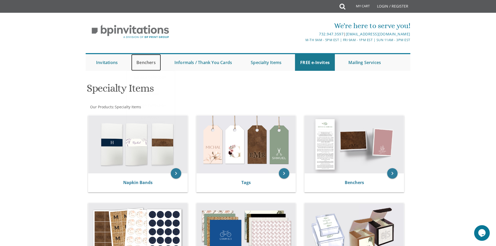
click at [151, 60] on link "Benchers" at bounding box center [146, 62] width 30 height 17
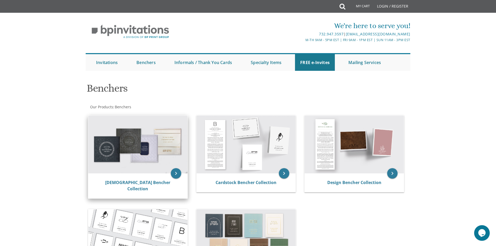
click at [146, 166] on img at bounding box center [137, 145] width 99 height 58
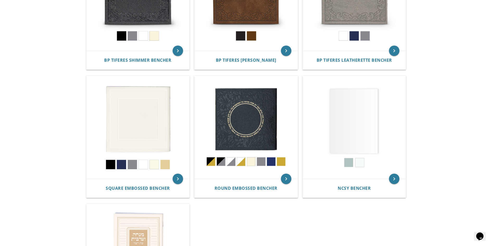
scroll to position [208, 0]
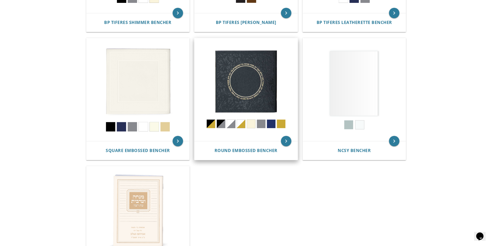
click at [269, 146] on div "Round Embossed Bencher" at bounding box center [246, 150] width 103 height 19
click at [289, 141] on icon "keyboard_arrow_right" at bounding box center [286, 141] width 10 height 10
click at [264, 152] on span "Round Embossed Bencher" at bounding box center [246, 151] width 63 height 6
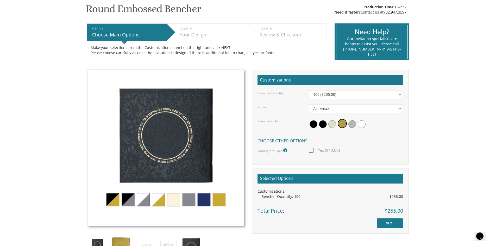
scroll to position [104, 0]
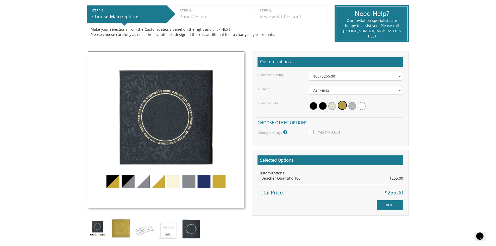
click at [138, 180] on img at bounding box center [166, 130] width 157 height 157
click at [168, 180] on img at bounding box center [166, 130] width 157 height 157
click at [161, 184] on img at bounding box center [166, 130] width 157 height 157
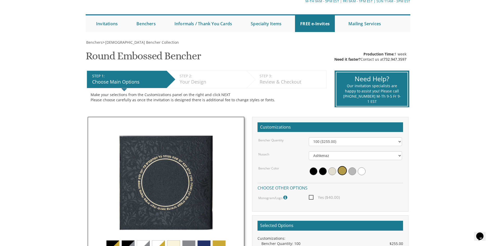
scroll to position [26, 0]
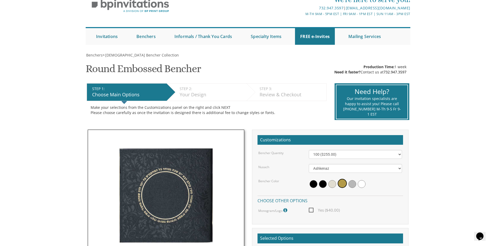
click at [124, 70] on h1 "Round Embossed Bencher SKU: 6602" at bounding box center [143, 70] width 115 height 15
copy h1 "Round Embossed Bencher SKU: 6602"
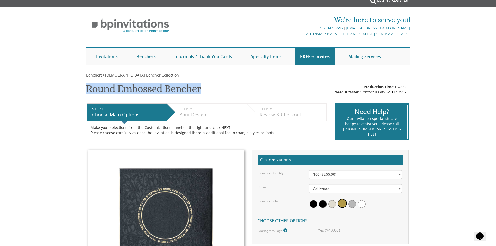
scroll to position [78, 0]
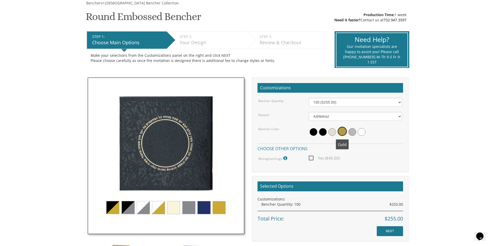
click at [331, 131] on span at bounding box center [332, 132] width 8 height 8
click at [324, 130] on span at bounding box center [323, 132] width 8 height 8
click at [307, 134] on div at bounding box center [355, 132] width 101 height 12
click at [339, 98] on select "100 ($255.00) 200 ($510.00) 300 ($765.00) 400 ($1,020.00) 500 ($1,275.00)" at bounding box center [355, 102] width 93 height 9
click at [309, 98] on select "100 ($255.00) 200 ($510.00) 300 ($765.00) 400 ($1,020.00) 500 ($1,275.00)" at bounding box center [355, 102] width 93 height 9
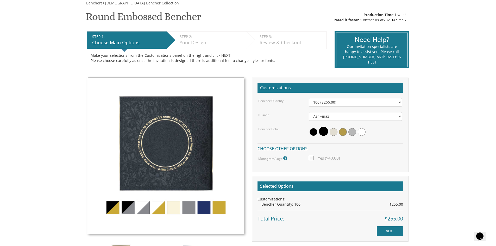
click at [311, 160] on span "Yes ($40.00)" at bounding box center [324, 158] width 31 height 7
click at [311, 159] on input "Yes ($40.00)" at bounding box center [310, 157] width 3 height 3
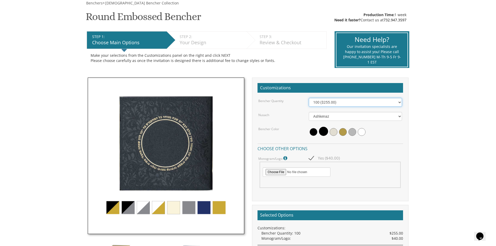
click at [342, 101] on select "100 ($255.00) 200 ($510.00) 300 ($765.00) 400 ($1,020.00) 500 ($1,275.00)" at bounding box center [355, 102] width 93 height 9
click at [309, 98] on select "100 ($255.00) 200 ($510.00) 300 ($765.00) 400 ($1,020.00) 500 ($1,275.00)" at bounding box center [355, 102] width 93 height 9
click at [350, 102] on select "100 ($255.00) 200 ($510.00) 300 ($765.00) 400 ($1,020.00) 500 ($1,275.00)" at bounding box center [355, 102] width 93 height 9
click at [309, 98] on select "100 ($255.00) 200 ($510.00) 300 ($765.00) 400 ($1,020.00) 500 ($1,275.00)" at bounding box center [355, 102] width 93 height 9
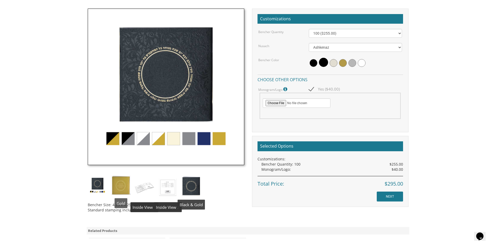
scroll to position [156, 0]
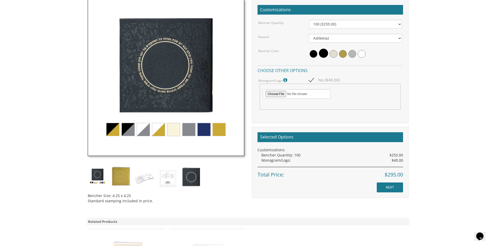
click at [309, 79] on span "Yes ($40.00)" at bounding box center [324, 80] width 31 height 7
click at [309, 79] on input "Yes ($40.00)" at bounding box center [310, 79] width 3 height 3
checkbox input "false"
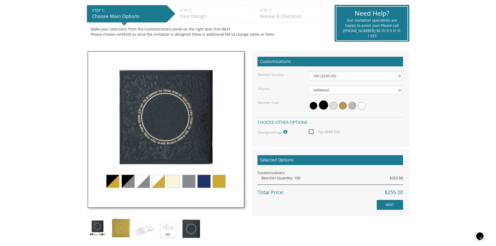
scroll to position [104, 0]
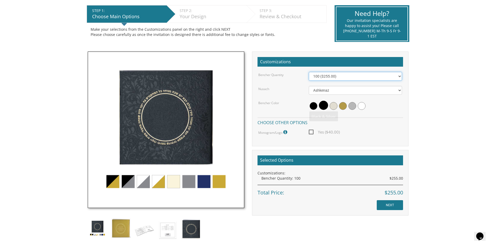
click at [335, 76] on select "100 ($255.00) 200 ($510.00) 300 ($765.00) 400 ($1,020.00) 500 ($1,275.00)" at bounding box center [355, 76] width 93 height 9
click at [426, 128] on body "My Cart {{shoppingcart.totalQuantityDisplay}} Total: {{shoppingcart.subtotal}} …" at bounding box center [248, 185] width 496 height 579
click at [123, 227] on img at bounding box center [121, 229] width 20 height 20
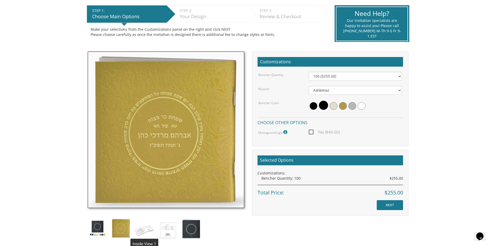
click at [149, 230] on img at bounding box center [145, 230] width 20 height 23
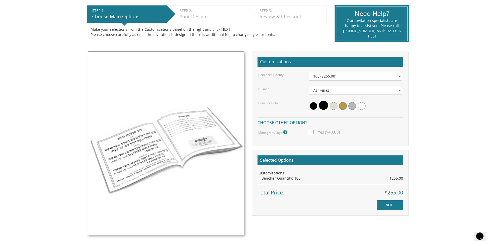
click at [175, 228] on img at bounding box center [166, 144] width 157 height 184
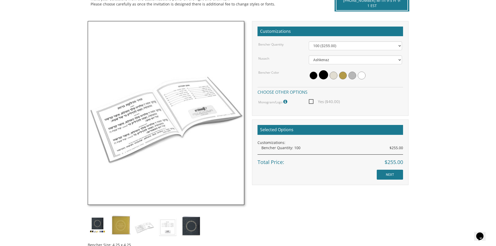
scroll to position [182, 0]
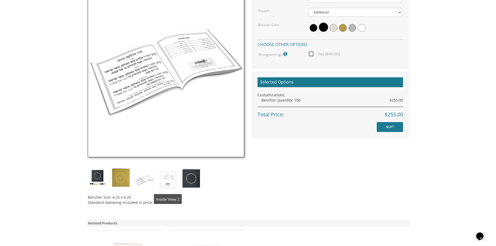
click at [175, 177] on img at bounding box center [168, 179] width 20 height 23
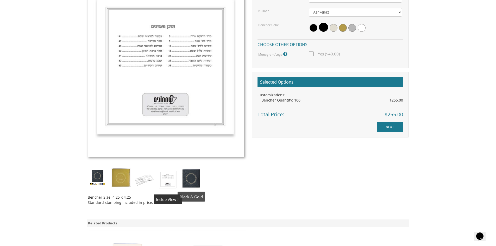
click at [193, 178] on img at bounding box center [192, 178] width 20 height 21
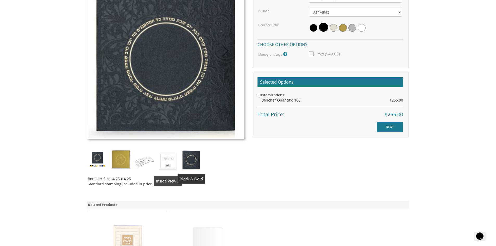
click at [164, 171] on img at bounding box center [168, 160] width 20 height 23
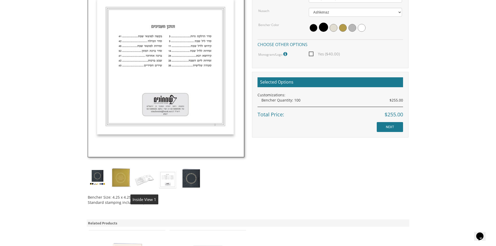
click at [150, 179] on img at bounding box center [145, 179] width 20 height 23
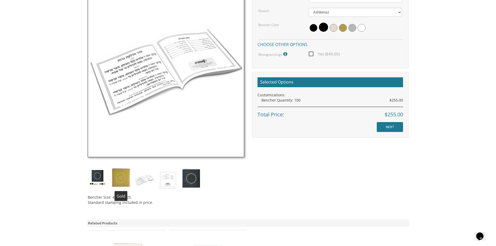
click at [126, 178] on img at bounding box center [121, 178] width 20 height 20
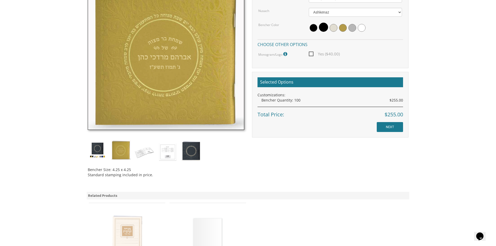
click at [95, 152] on img at bounding box center [98, 150] width 20 height 20
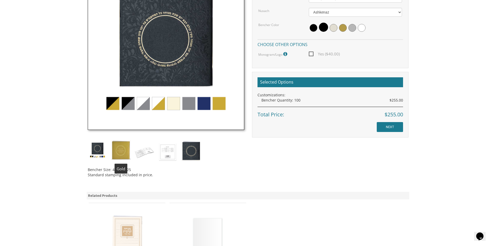
click at [132, 153] on div "Bencher Size: 4.25 x 4.25 Standard stamping included in price." at bounding box center [166, 77] width 164 height 208
click at [146, 148] on img at bounding box center [145, 151] width 20 height 23
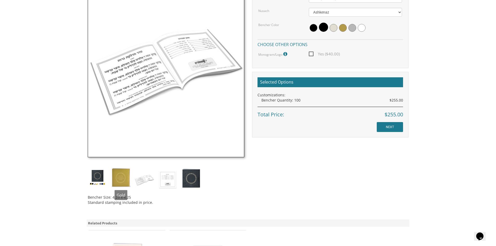
click at [119, 176] on img at bounding box center [121, 178] width 20 height 20
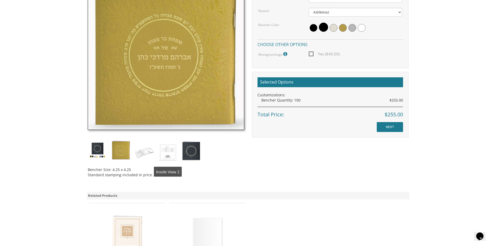
click at [173, 154] on img at bounding box center [168, 151] width 20 height 23
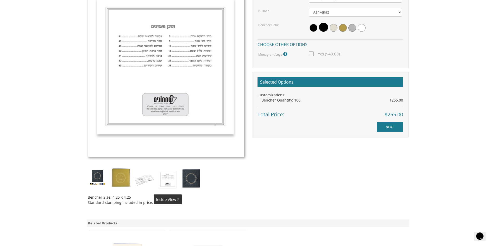
click at [175, 180] on img at bounding box center [168, 179] width 20 height 23
click at [197, 180] on img at bounding box center [192, 178] width 20 height 21
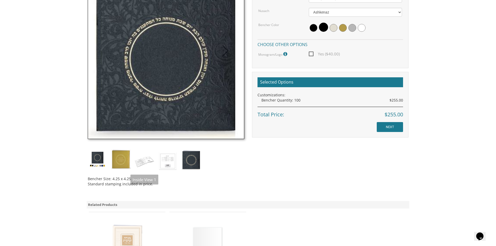
click at [137, 168] on img at bounding box center [145, 160] width 20 height 23
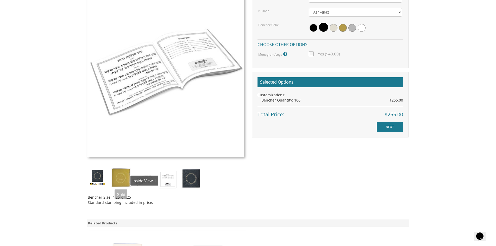
click at [119, 182] on img at bounding box center [121, 178] width 20 height 20
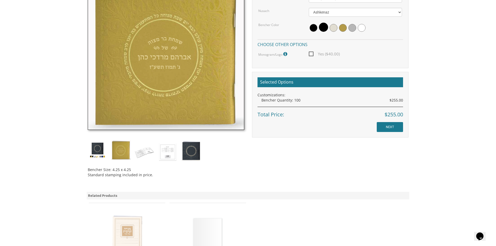
click at [97, 157] on img at bounding box center [98, 150] width 20 height 20
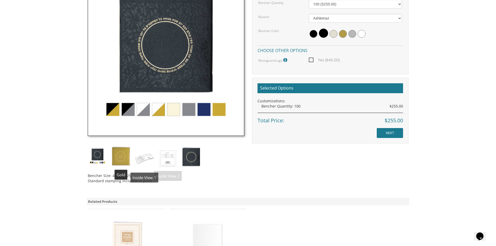
scroll to position [156, 0]
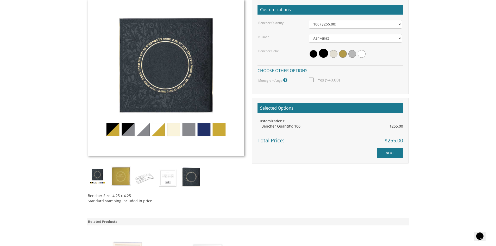
click at [206, 128] on img at bounding box center [166, 77] width 157 height 157
click at [224, 129] on img at bounding box center [166, 77] width 157 height 157
click at [171, 132] on img at bounding box center [166, 77] width 157 height 157
click at [144, 180] on img at bounding box center [145, 177] width 20 height 23
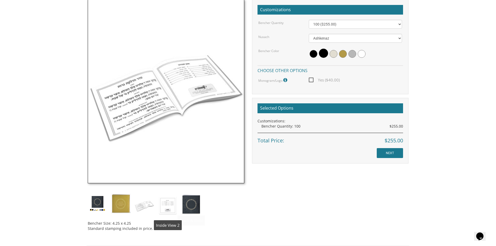
click at [177, 214] on img at bounding box center [168, 205] width 20 height 23
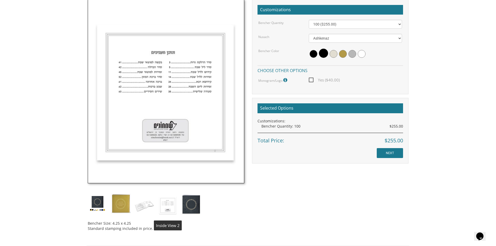
click at [159, 211] on img at bounding box center [168, 205] width 20 height 23
click at [143, 209] on img at bounding box center [145, 205] width 20 height 23
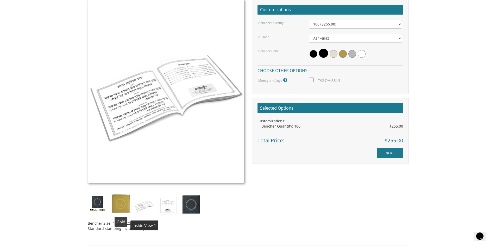
click at [136, 202] on img at bounding box center [145, 205] width 20 height 23
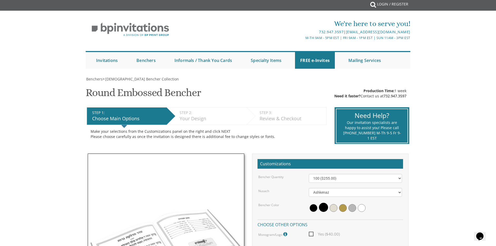
scroll to position [0, 0]
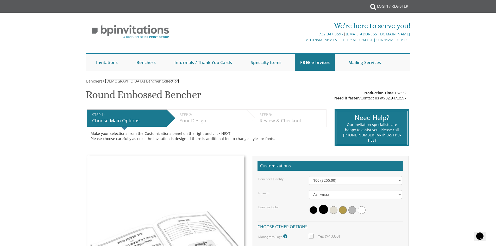
click at [132, 83] on span "Judaica Bencher Collection" at bounding box center [142, 81] width 74 height 5
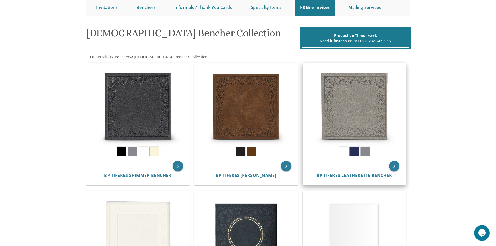
scroll to position [52, 0]
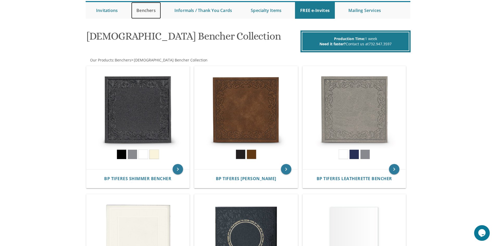
click at [142, 9] on link "Benchers" at bounding box center [146, 10] width 30 height 17
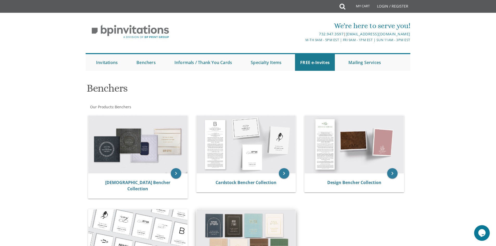
scroll to position [78, 0]
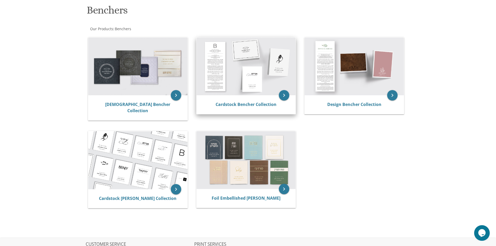
click at [270, 96] on div "Cardstock Bencher Collection" at bounding box center [246, 104] width 99 height 19
click at [254, 104] on link "Cardstock Bencher Collection" at bounding box center [246, 105] width 61 height 6
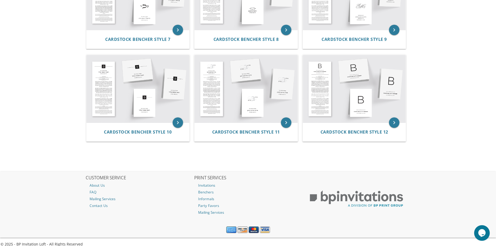
scroll to position [348, 0]
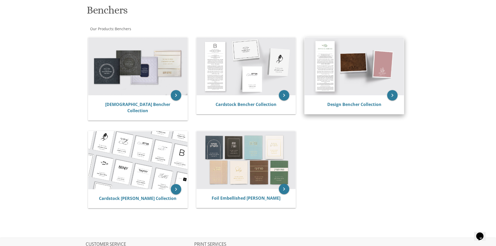
click at [342, 77] on img at bounding box center [354, 67] width 99 height 58
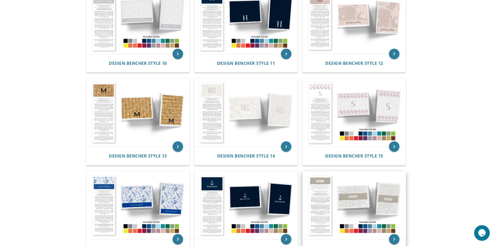
scroll to position [443, 0]
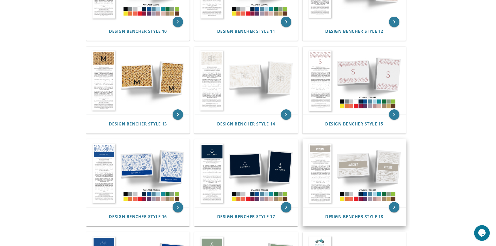
click at [372, 221] on div "Design Bencher Style 18" at bounding box center [354, 216] width 103 height 19
click at [373, 214] on span "Design Bencher Style 18" at bounding box center [354, 217] width 58 height 6
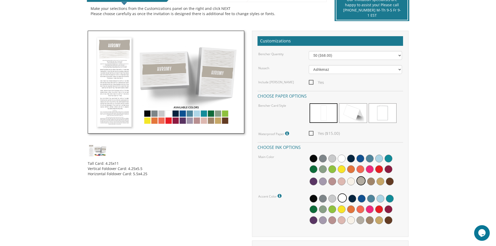
scroll to position [130, 0]
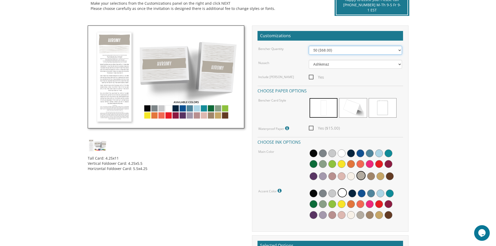
click at [337, 53] on select "50 ($68.00) 60 ($74.80) 70 ($81.60) 80 ($88.40) 90 ($95.20) 100 ($102.00) 125 (…" at bounding box center [355, 50] width 93 height 9
click at [309, 46] on select "50 ($68.00) 60 ($74.80) 70 ($81.60) 80 ($88.40) 90 ($95.20) 100 ($102.00) 125 (…" at bounding box center [355, 50] width 93 height 9
click at [338, 68] on select "Ashkenaz Edut Mizrach" at bounding box center [355, 64] width 93 height 9
click at [340, 50] on select "50 ($68.00) 60 ($74.80) 70 ($81.60) 80 ($88.40) 90 ($95.20) 100 ($102.00) 125 (…" at bounding box center [355, 50] width 93 height 9
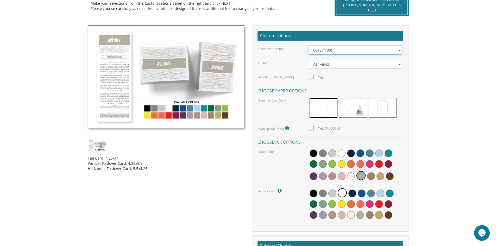
click at [309, 46] on select "50 ($68.00) 60 ($74.80) 70 ($81.60) 80 ($88.40) 90 ($95.20) 100 ($102.00) 125 (…" at bounding box center [355, 50] width 93 height 9
click at [333, 50] on select "50 ($68.00) 60 ($74.80) 70 ($81.60) 80 ($88.40) 90 ($95.20) 100 ($102.00) 125 (…" at bounding box center [355, 50] width 93 height 9
click at [309, 46] on select "50 ($68.00) 60 ($74.80) 70 ($81.60) 80 ($88.40) 90 ($95.20) 100 ($102.00) 125 (…" at bounding box center [355, 50] width 93 height 9
drag, startPoint x: 335, startPoint y: 50, endPoint x: 333, endPoint y: 54, distance: 4.7
click at [335, 51] on select "50 ($68.00) 60 ($74.80) 70 ($81.60) 80 ($88.40) 90 ($95.20) 100 ($102.00) 125 (…" at bounding box center [355, 50] width 93 height 9
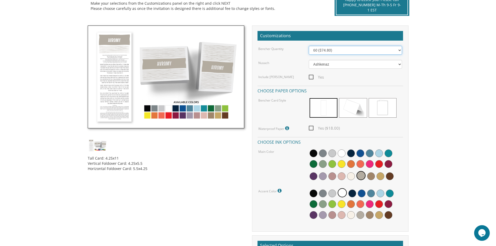
select select "56"
click at [309, 46] on select "50 ($68.00) 60 ($74.80) 70 ($81.60) 80 ($88.40) 90 ($95.20) 100 ($102.00) 125 (…" at bounding box center [355, 50] width 93 height 9
click at [340, 47] on select "50 ($68.00) 60 ($74.80) 70 ($81.60) 80 ($88.40) 90 ($95.20) 100 ($102.00) 125 (…" at bounding box center [355, 50] width 93 height 9
click at [293, 173] on div "Main Color" at bounding box center [330, 166] width 152 height 34
click at [186, 109] on img at bounding box center [166, 77] width 157 height 103
